Goal: Navigation & Orientation: Find specific page/section

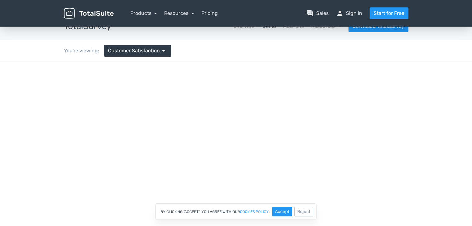
scroll to position [12, 0]
click at [156, 56] on link "Customer Satisfaction arrow_drop_down" at bounding box center [137, 51] width 67 height 12
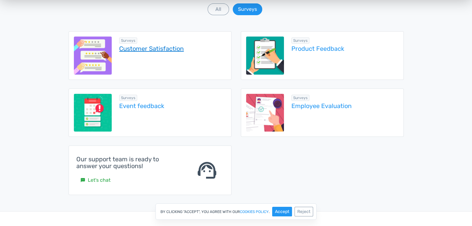
scroll to position [0, 0]
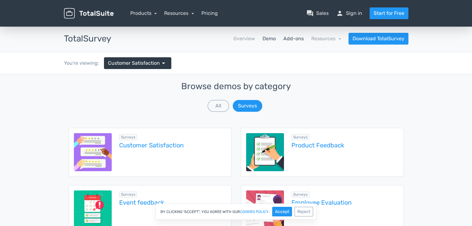
click at [284, 37] on link "Add-ons" at bounding box center [293, 38] width 20 height 7
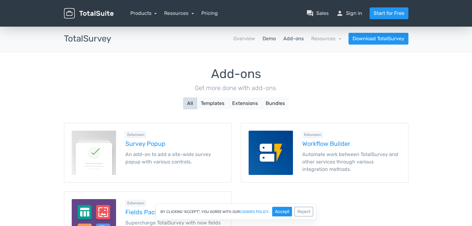
click at [274, 36] on link "Demo" at bounding box center [268, 38] width 13 height 7
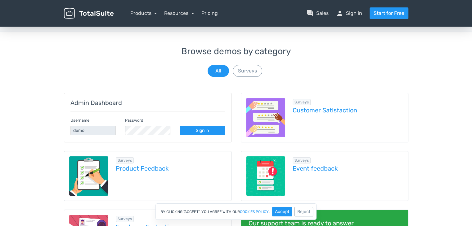
scroll to position [21, 0]
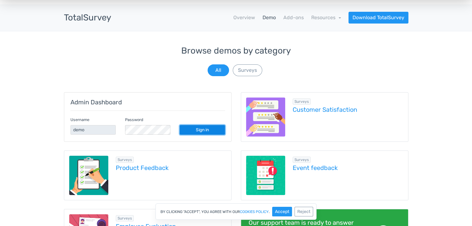
click at [203, 129] on link "Sign in" at bounding box center [202, 130] width 45 height 10
click at [207, 134] on link "Sign in" at bounding box center [202, 130] width 45 height 10
